Goal: Find contact information: Find contact information

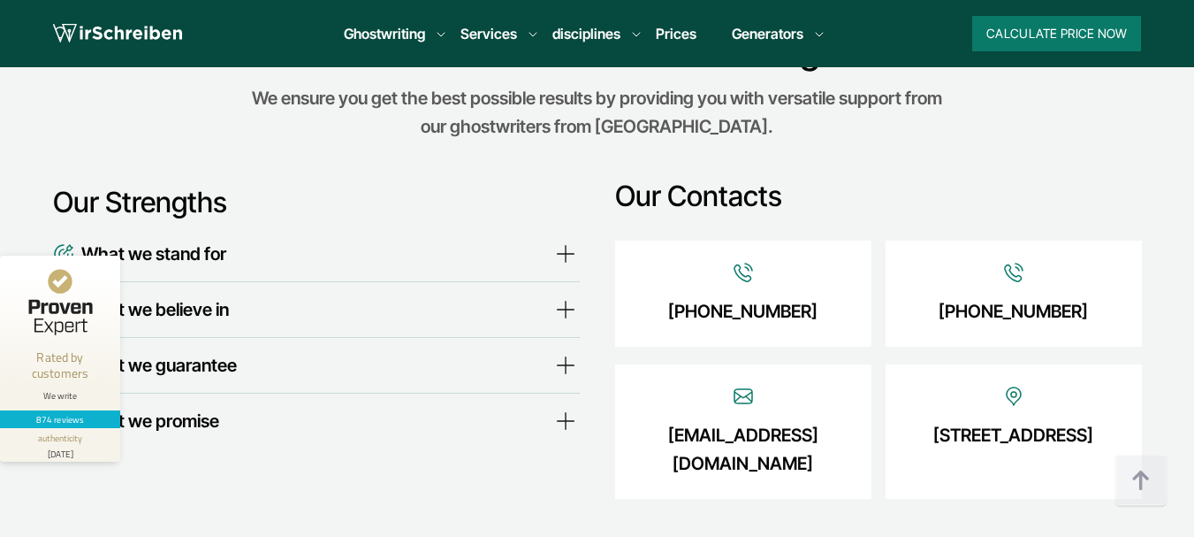
click at [836, 364] on div "[EMAIL_ADDRESS][DOMAIN_NAME]" at bounding box center [743, 431] width 256 height 134
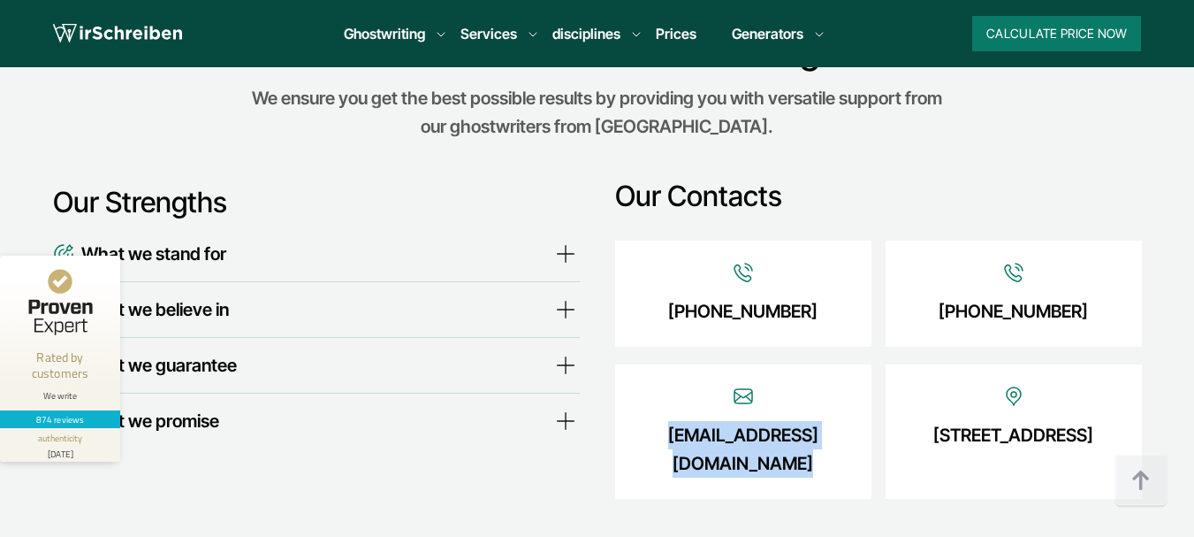
click at [836, 364] on div "[EMAIL_ADDRESS][DOMAIN_NAME]" at bounding box center [743, 431] width 256 height 134
copy div "[EMAIL_ADDRESS][DOMAIN_NAME]"
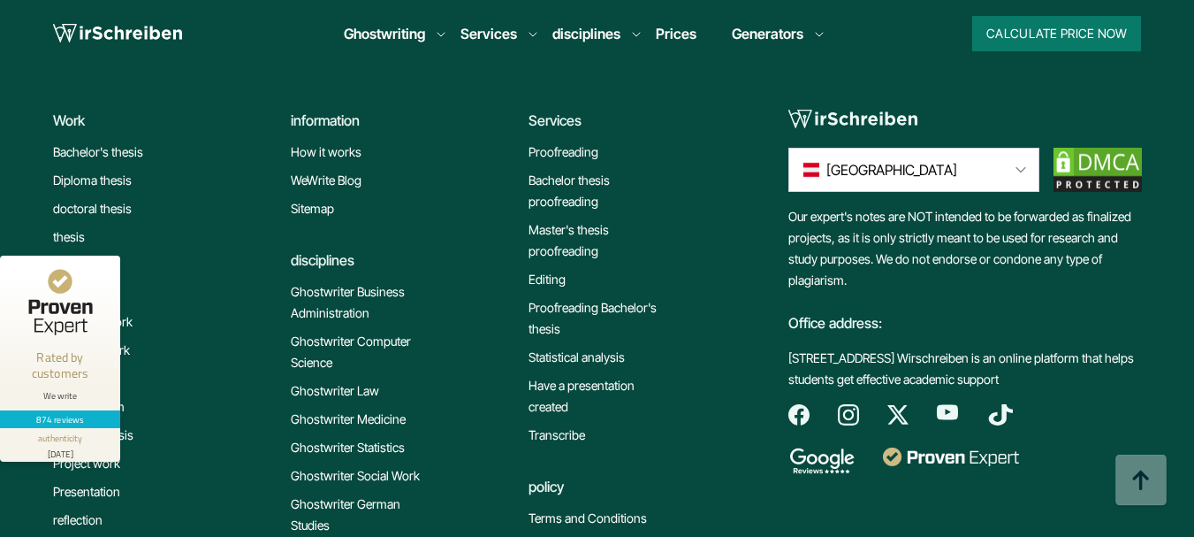
scroll to position [15415, 0]
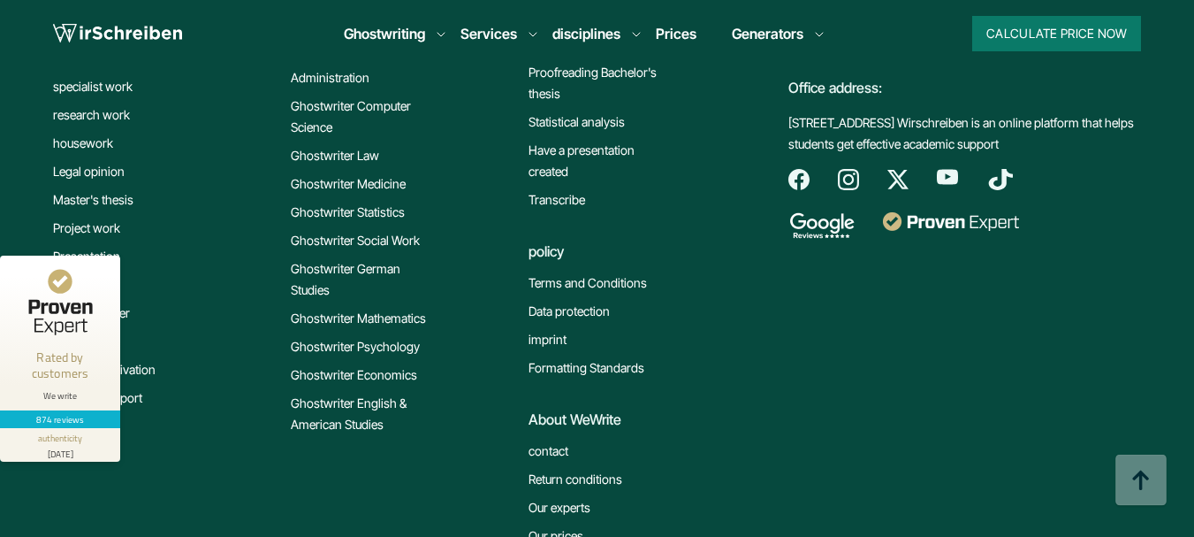
click at [196, 273] on div "Work Bachelor's thesis Diploma thesis doctoral thesis thesis Expose essay speci…" at bounding box center [403, 218] width 700 height 730
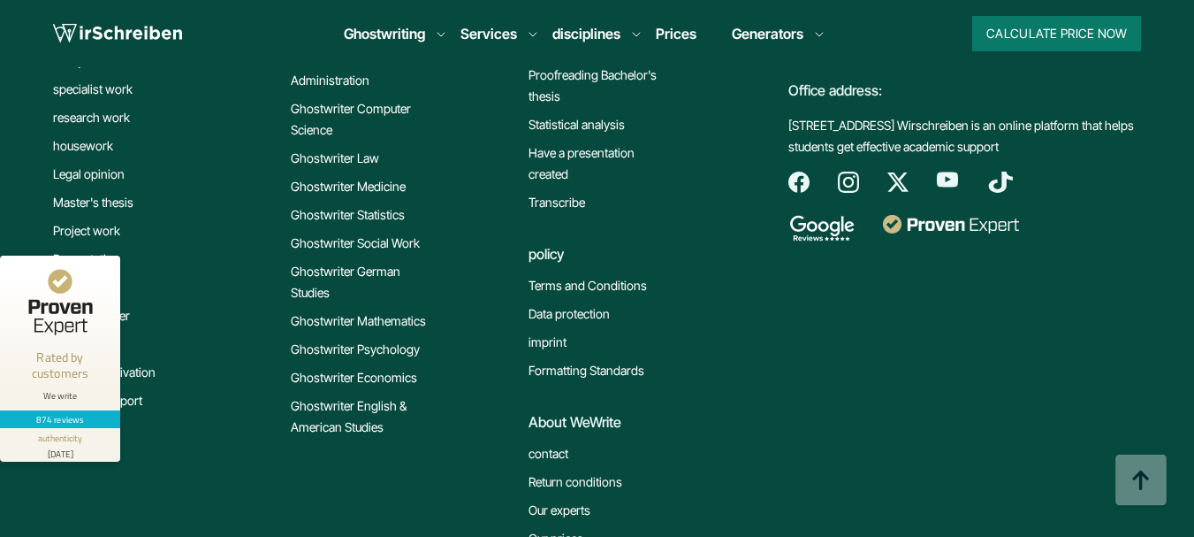
scroll to position [15268, 0]
